Goal: Leave review/rating: Share an evaluation or opinion about a product, service, or content

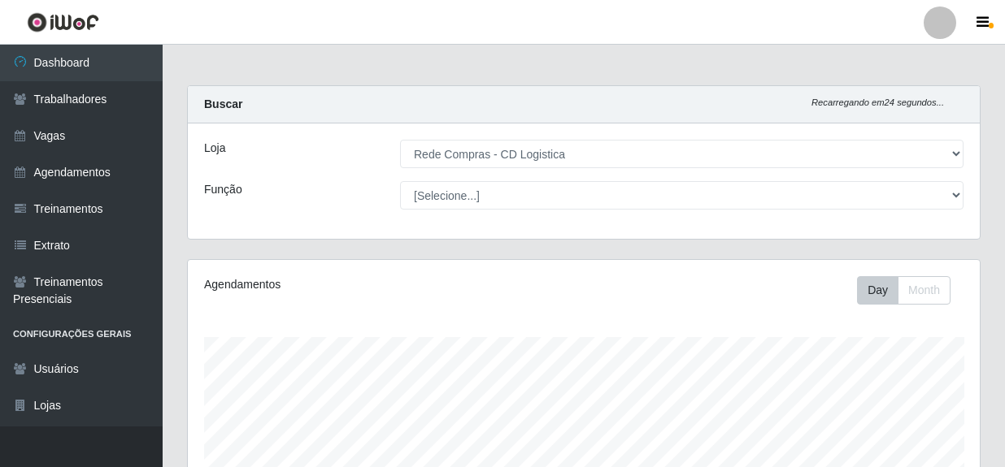
select select "429"
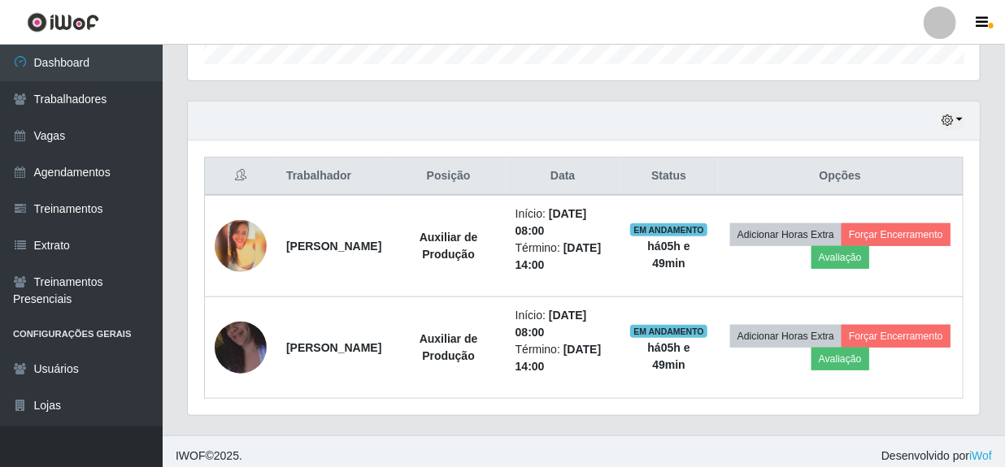
scroll to position [337, 792]
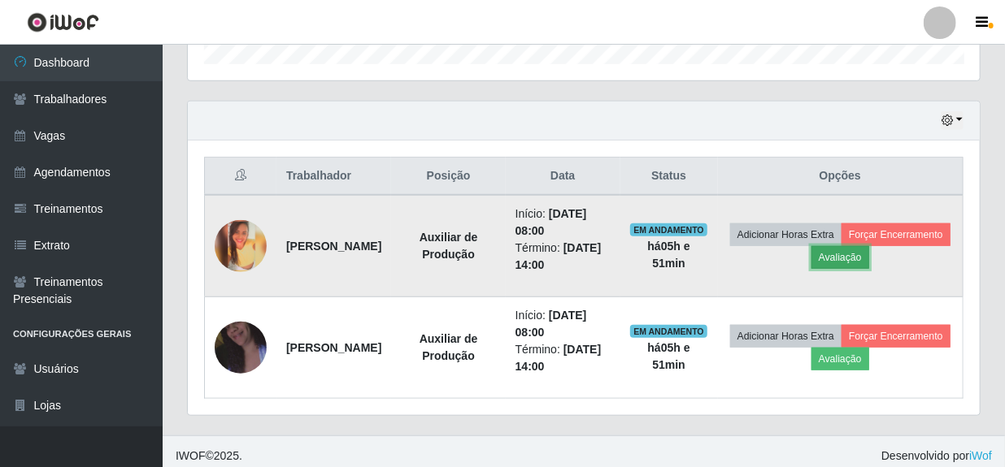
click at [869, 249] on button "Avaliação" at bounding box center [840, 257] width 58 height 23
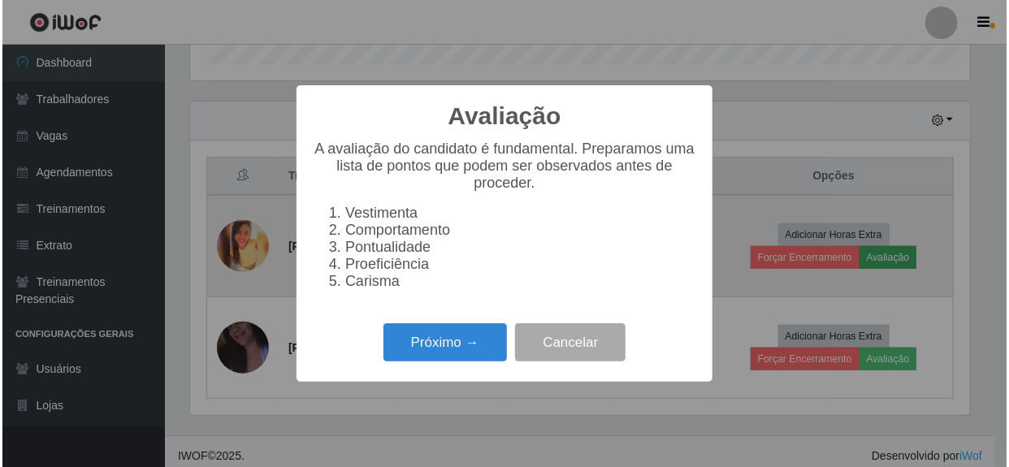
scroll to position [337, 784]
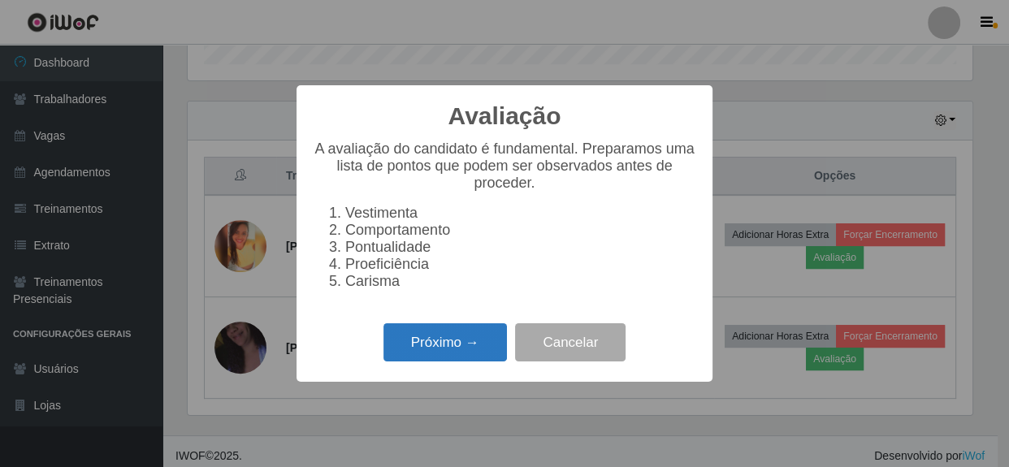
click at [447, 357] on button "Próximo →" at bounding box center [446, 342] width 124 height 38
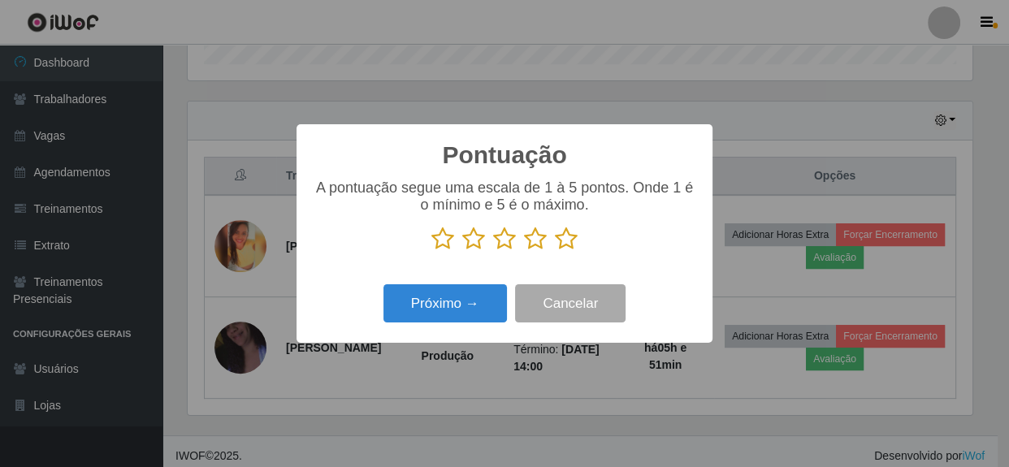
scroll to position [812384, 811935]
click at [569, 244] on icon at bounding box center [566, 239] width 23 height 24
click at [555, 251] on input "radio" at bounding box center [555, 251] width 0 height 0
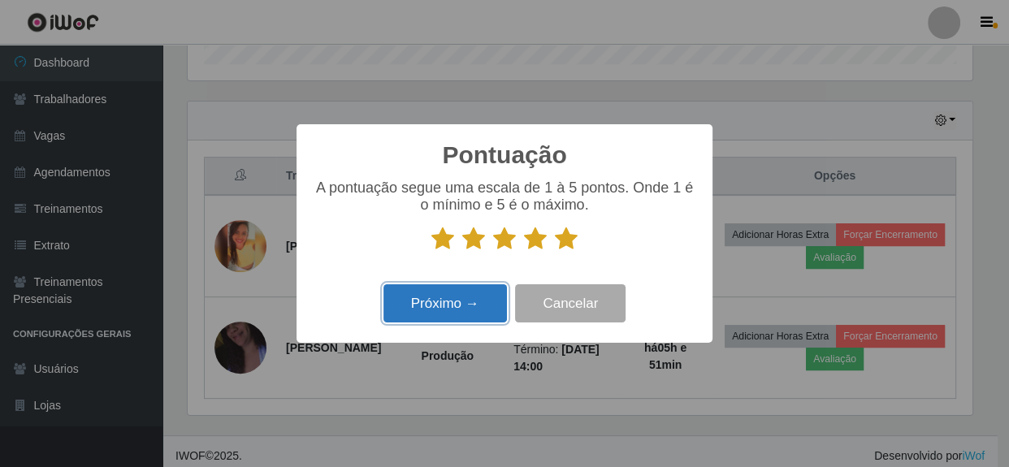
click at [480, 298] on button "Próximo →" at bounding box center [446, 303] width 124 height 38
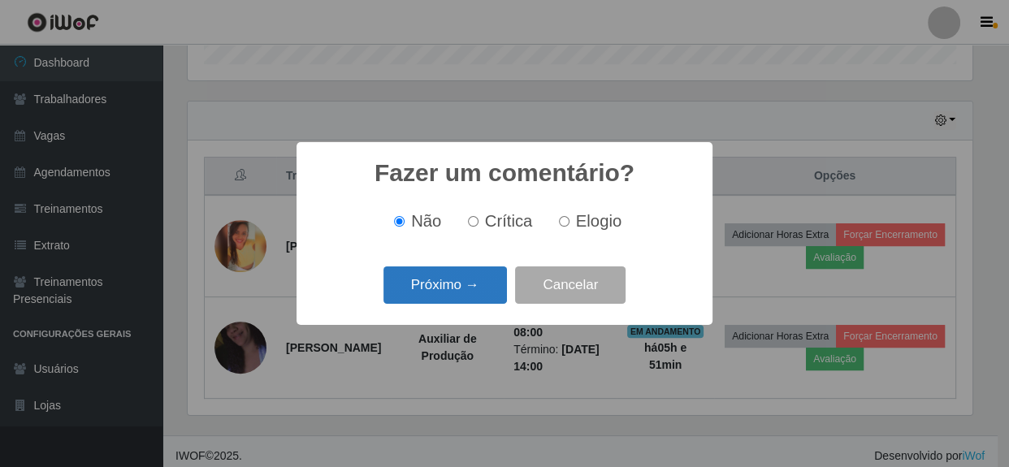
click at [478, 294] on button "Próximo →" at bounding box center [446, 286] width 124 height 38
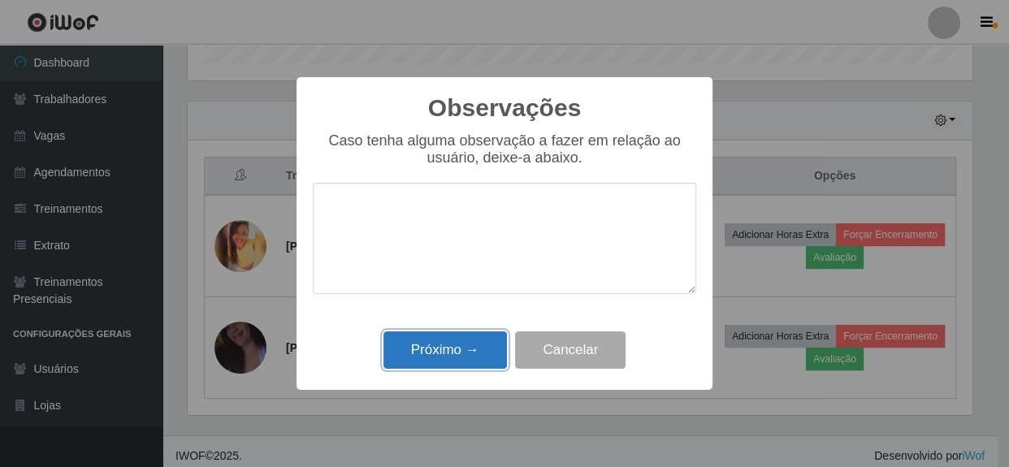
click at [463, 362] on button "Próximo →" at bounding box center [446, 351] width 124 height 38
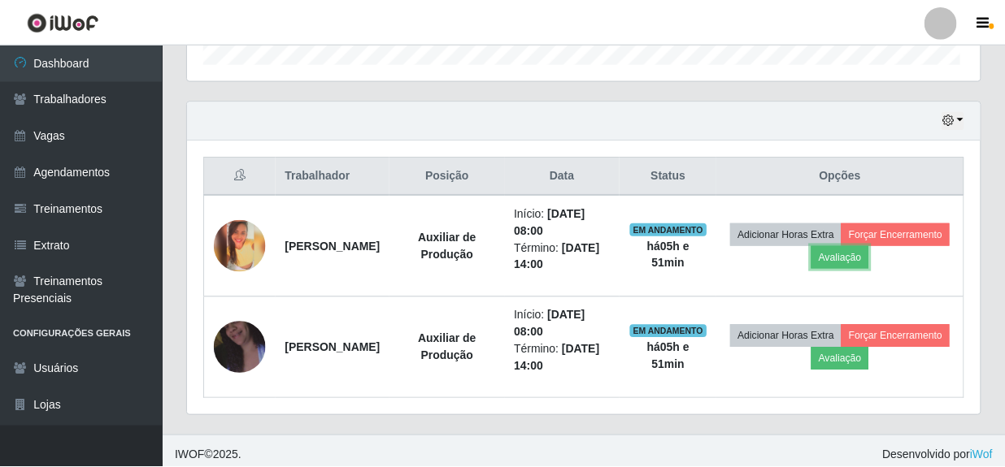
scroll to position [337, 792]
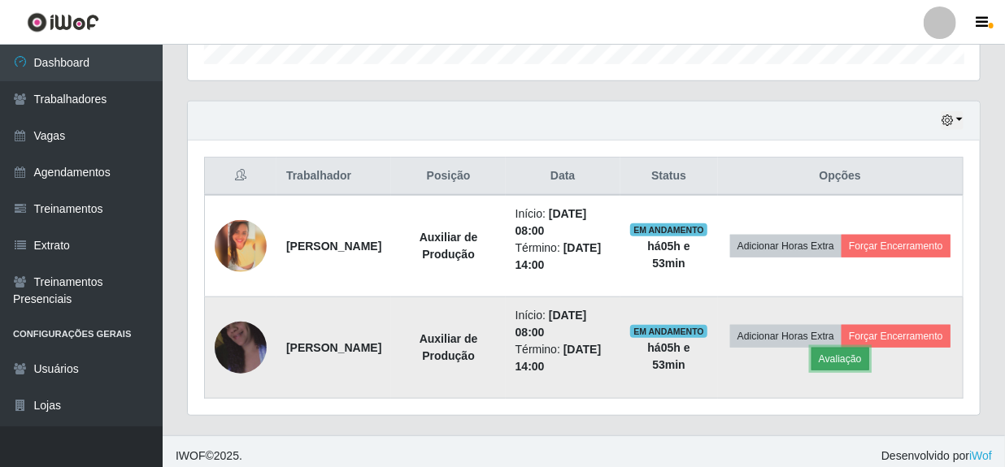
click at [869, 351] on button "Avaliação" at bounding box center [840, 359] width 58 height 23
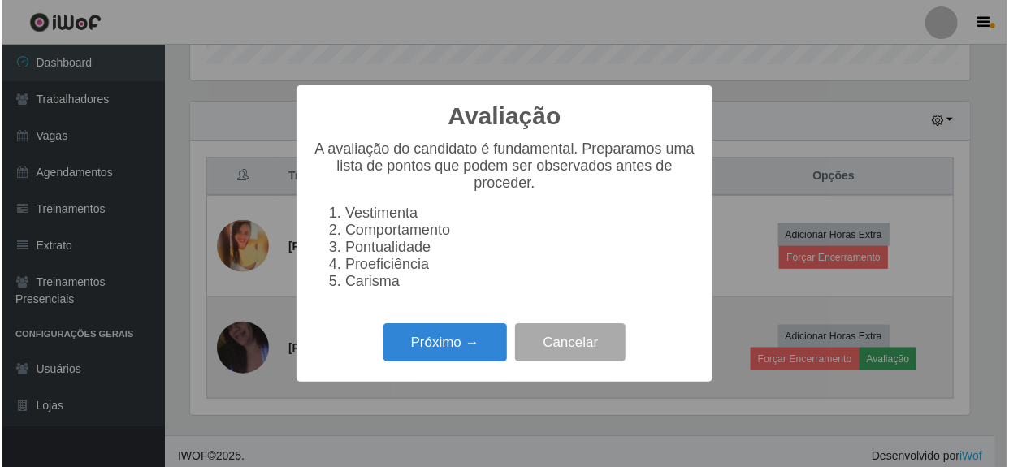
scroll to position [337, 784]
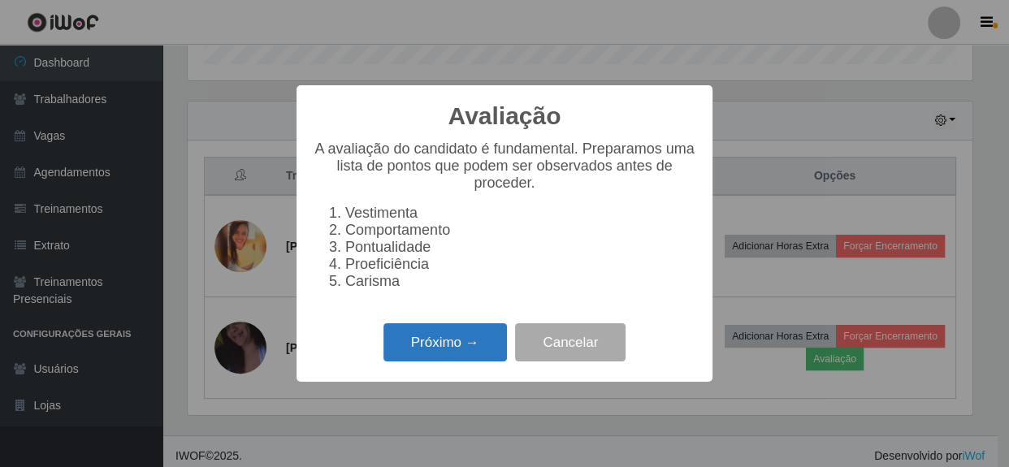
click at [421, 355] on button "Próximo →" at bounding box center [446, 342] width 124 height 38
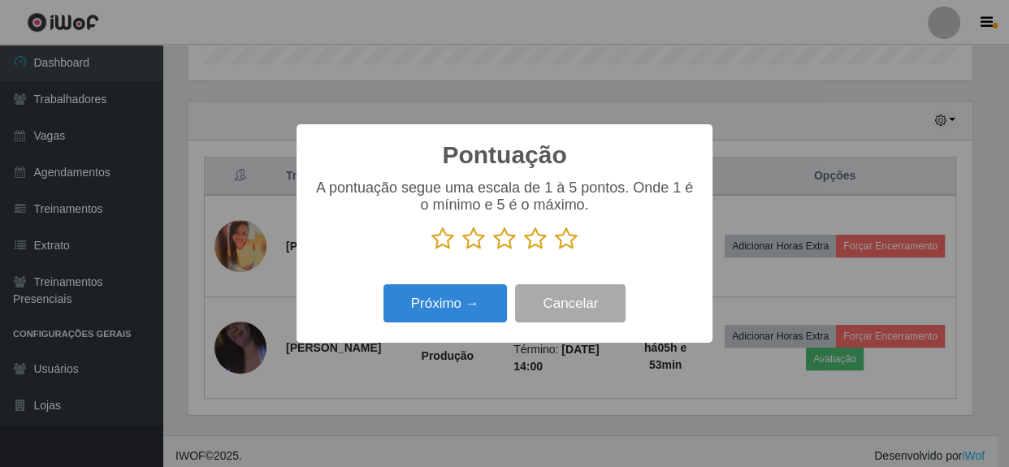
scroll to position [812384, 811935]
click at [568, 241] on icon at bounding box center [566, 239] width 23 height 24
click at [555, 251] on input "radio" at bounding box center [555, 251] width 0 height 0
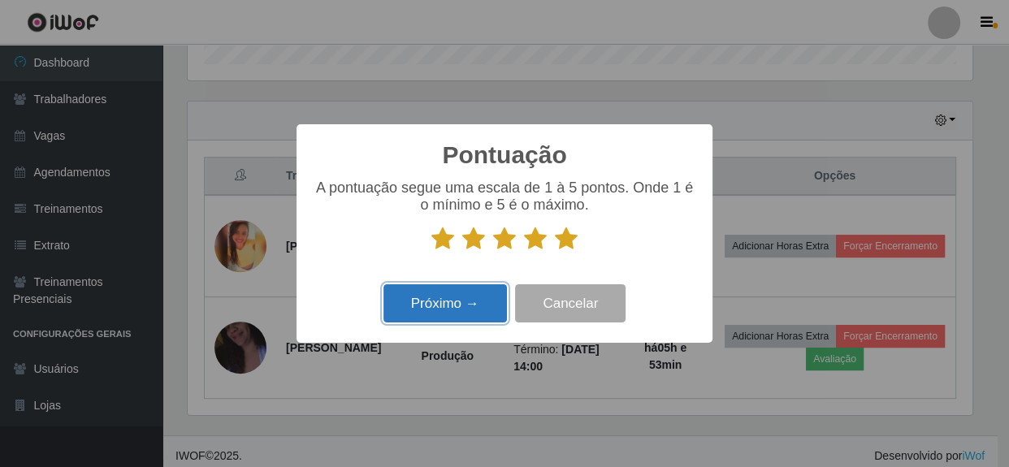
click at [450, 303] on button "Próximo →" at bounding box center [446, 303] width 124 height 38
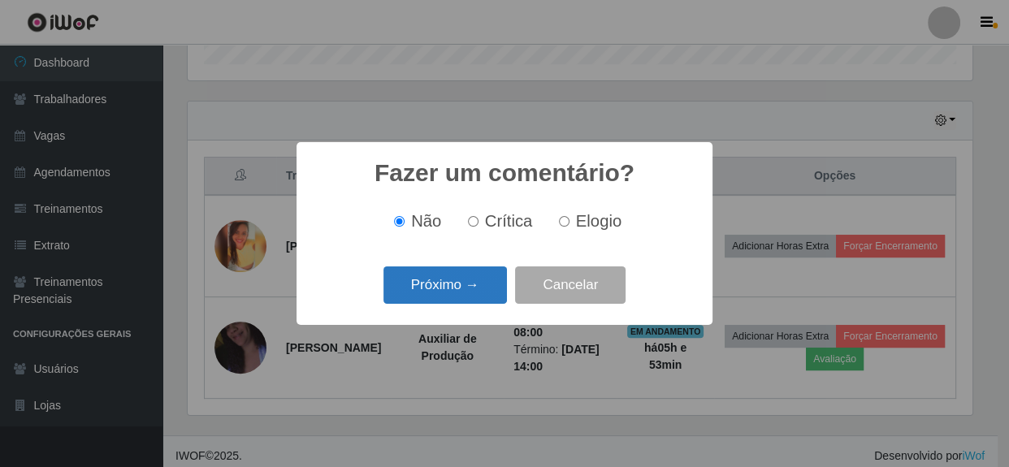
click at [470, 292] on button "Próximo →" at bounding box center [446, 286] width 124 height 38
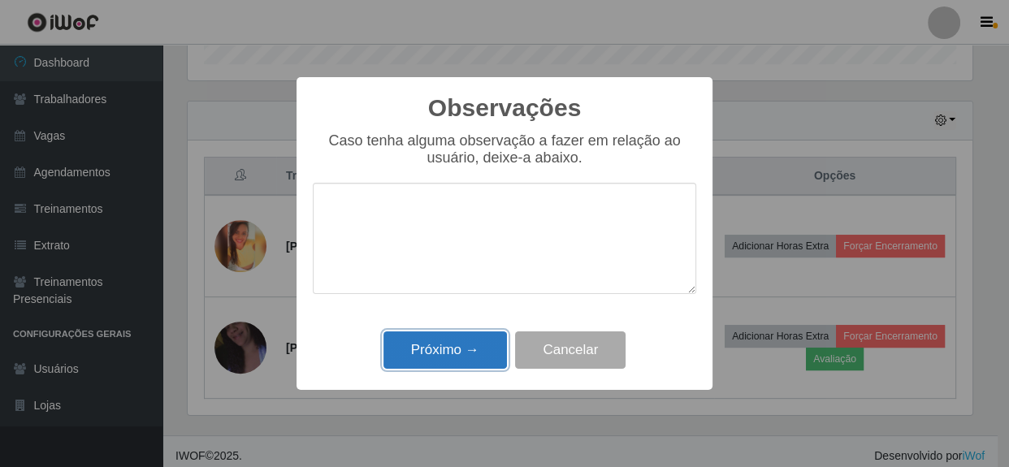
drag, startPoint x: 480, startPoint y: 335, endPoint x: 473, endPoint y: 348, distance: 14.5
click at [474, 346] on button "Próximo →" at bounding box center [446, 351] width 124 height 38
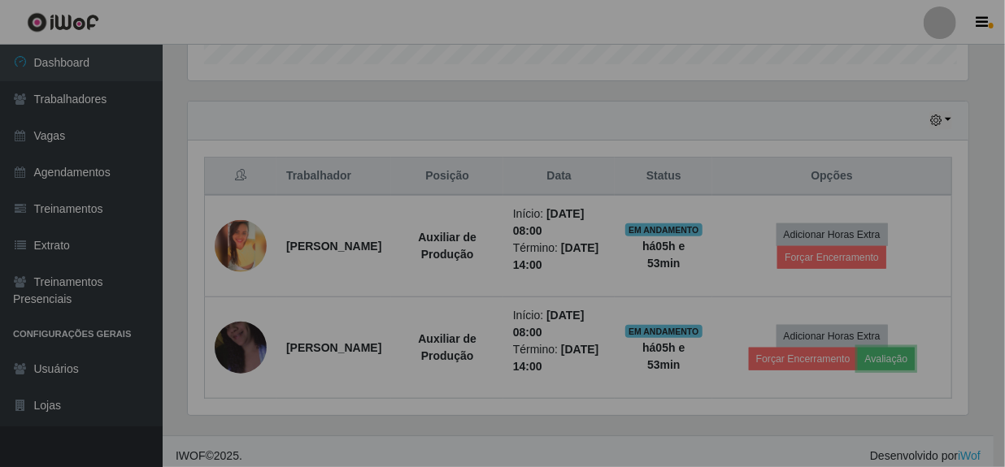
scroll to position [337, 792]
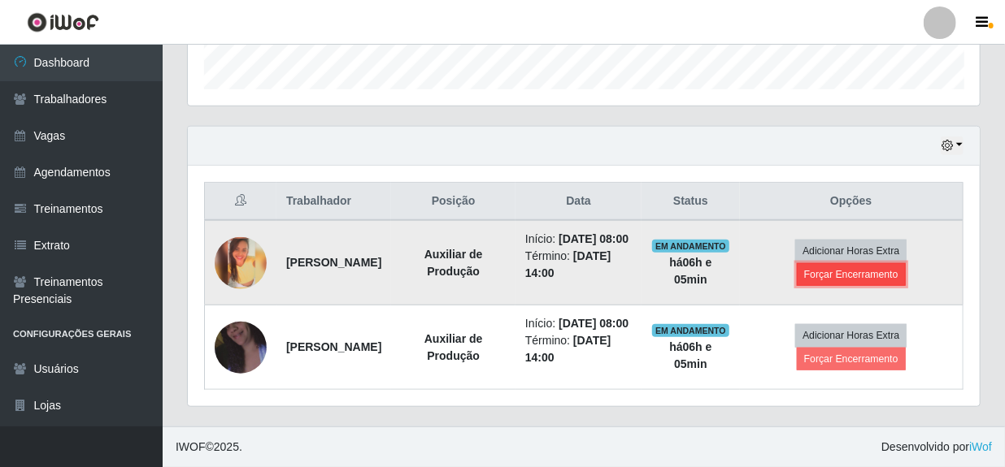
click at [867, 263] on button "Forçar Encerramento" at bounding box center [850, 274] width 109 height 23
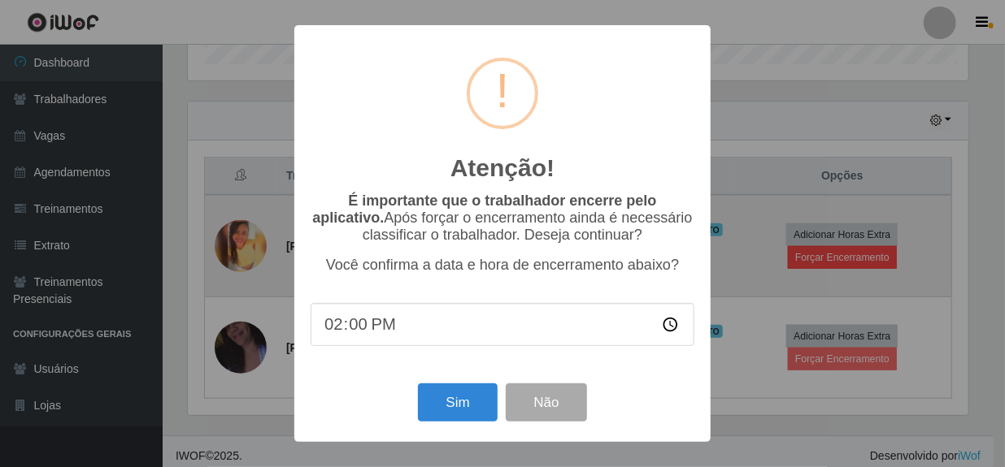
scroll to position [337, 784]
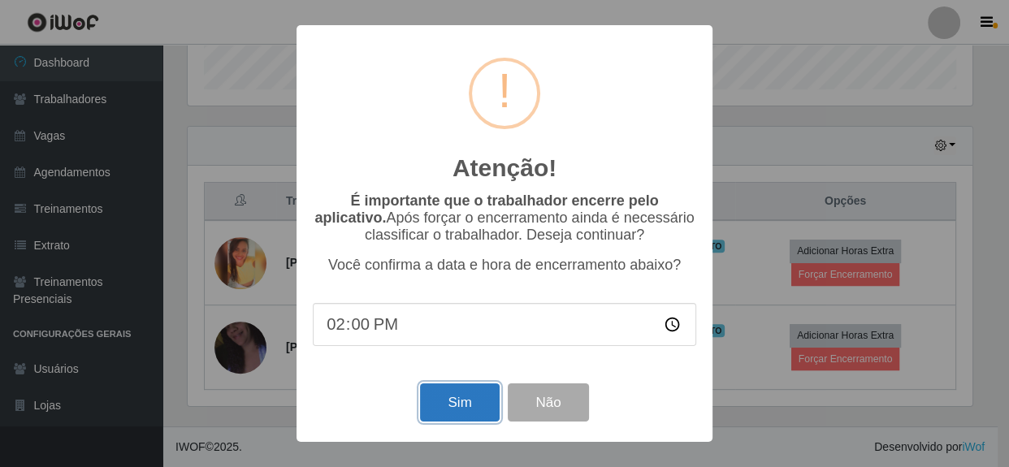
click at [470, 401] on button "Sim" at bounding box center [459, 403] width 79 height 38
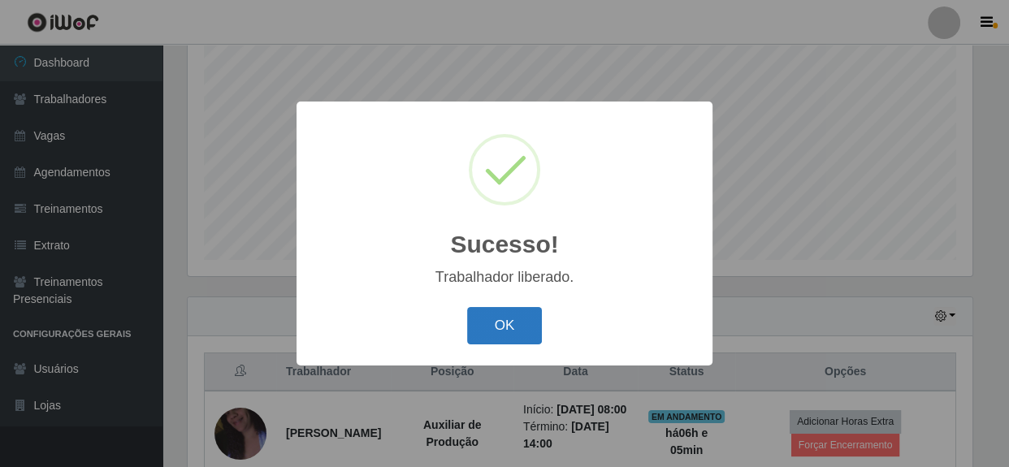
click at [514, 325] on button "OK" at bounding box center [505, 326] width 76 height 38
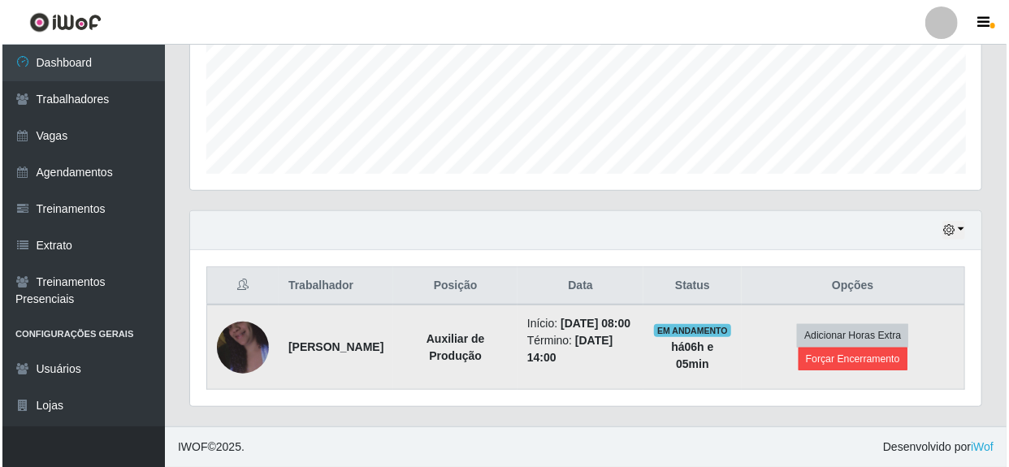
scroll to position [423, 0]
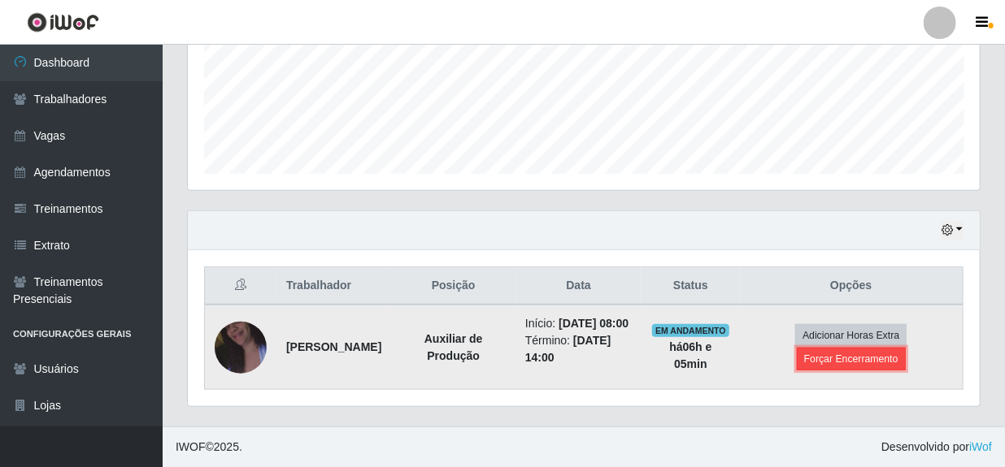
click at [839, 356] on button "Forçar Encerramento" at bounding box center [850, 359] width 109 height 23
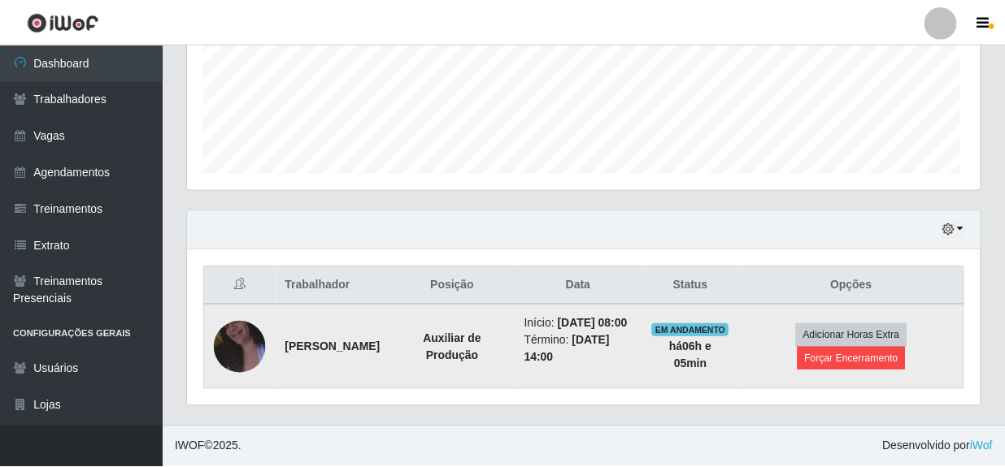
scroll to position [337, 784]
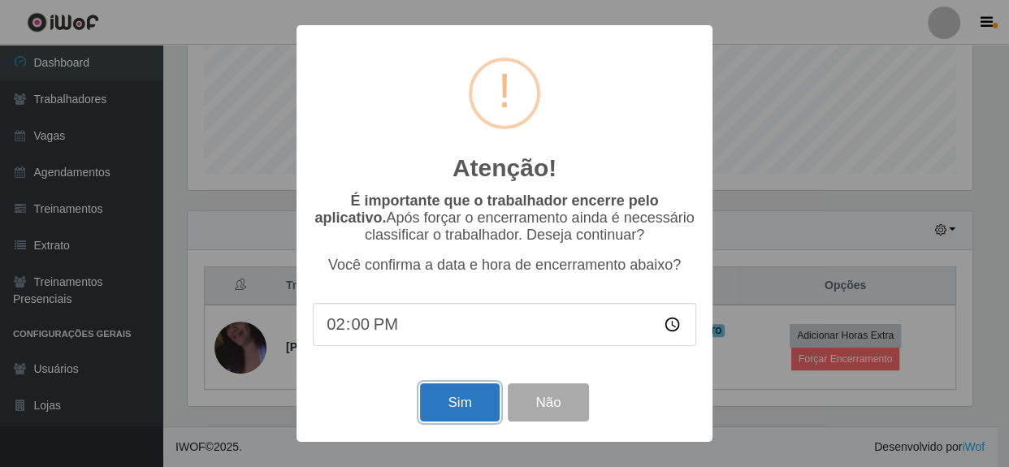
click at [463, 406] on button "Sim" at bounding box center [459, 403] width 79 height 38
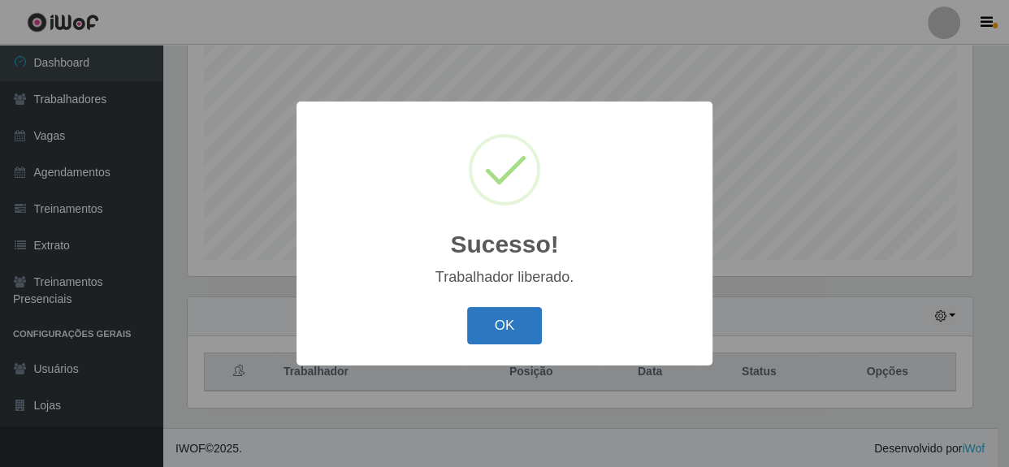
click at [506, 329] on button "OK" at bounding box center [505, 326] width 76 height 38
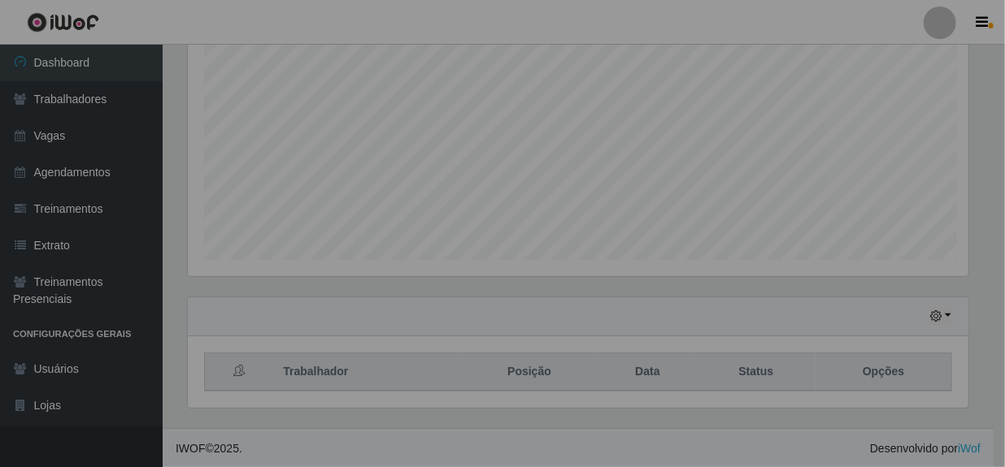
scroll to position [337, 792]
